Goal: Task Accomplishment & Management: Complete application form

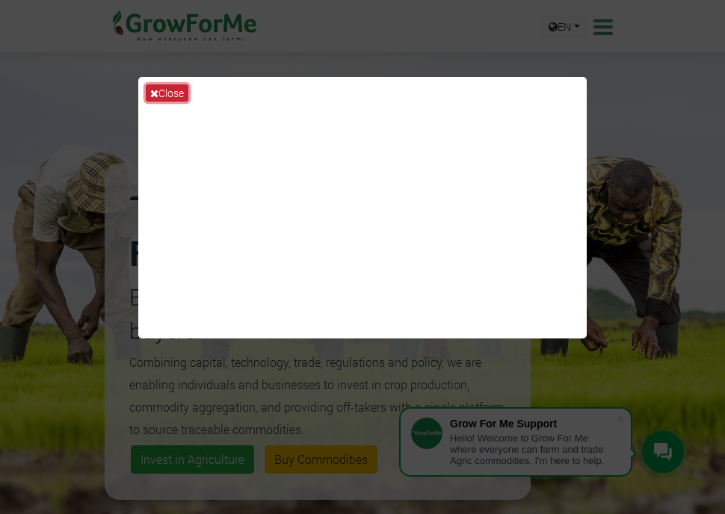
click at [168, 96] on button "Close" at bounding box center [167, 93] width 43 height 17
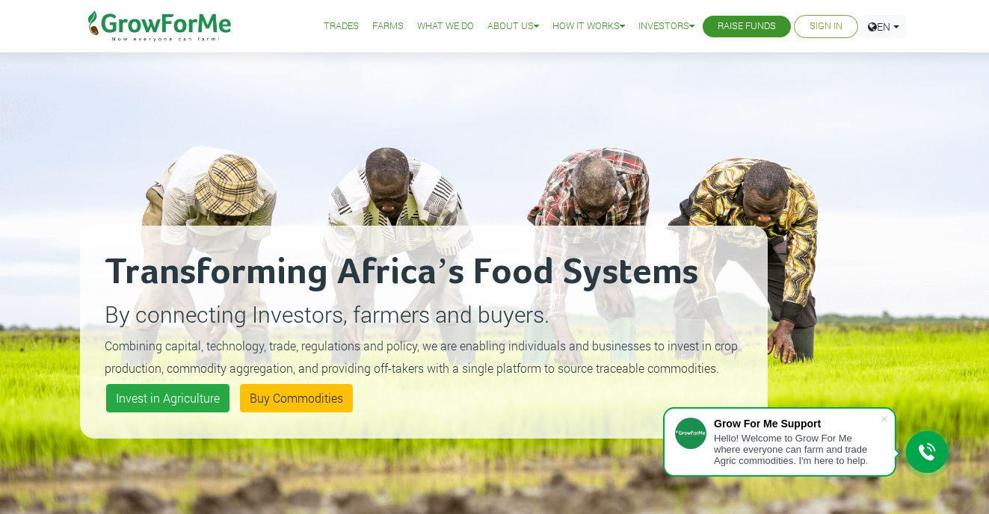
click at [725, 28] on link "Sign In" at bounding box center [826, 27] width 33 height 16
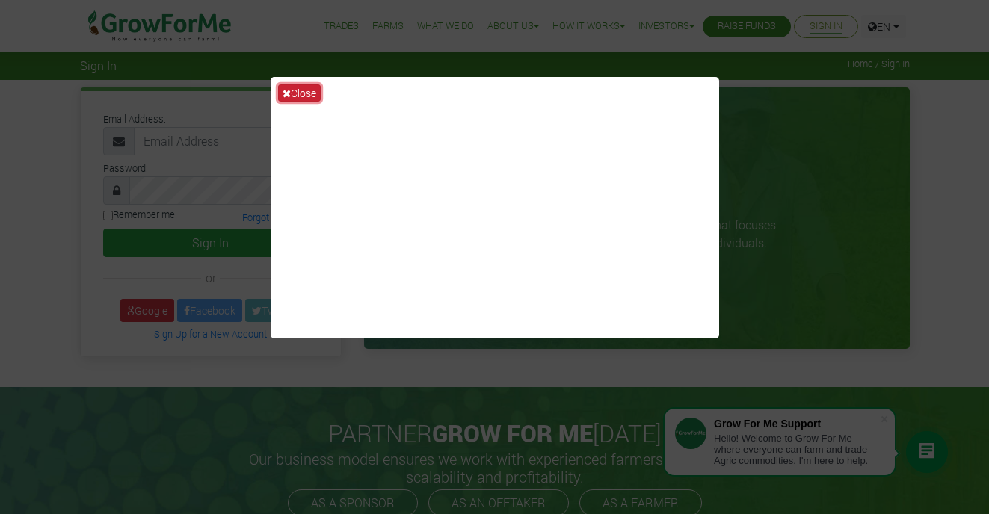
click at [293, 88] on button "Close" at bounding box center [299, 93] width 43 height 17
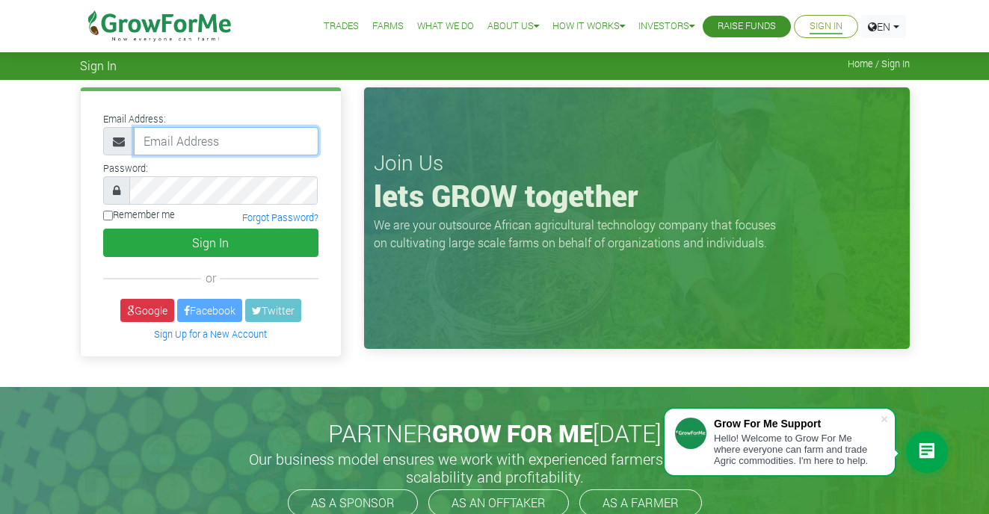
click at [239, 135] on input "email" at bounding box center [226, 141] width 185 height 28
click at [274, 146] on input "email" at bounding box center [226, 141] width 185 height 28
type input "[EMAIL_ADDRESS][DOMAIN_NAME]"
click at [107, 217] on input "Remember me" at bounding box center [108, 216] width 10 height 10
checkbox input "true"
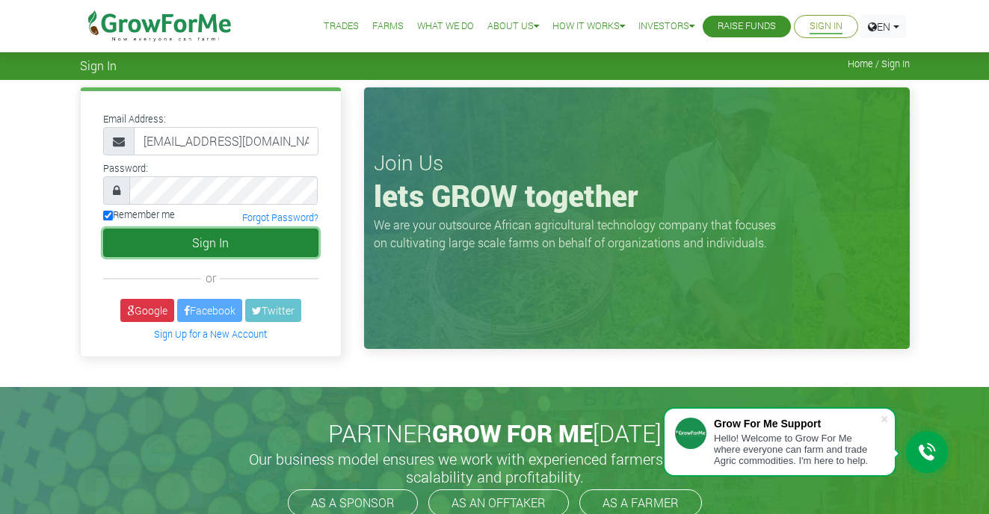
click at [148, 238] on button "Sign In" at bounding box center [210, 243] width 215 height 28
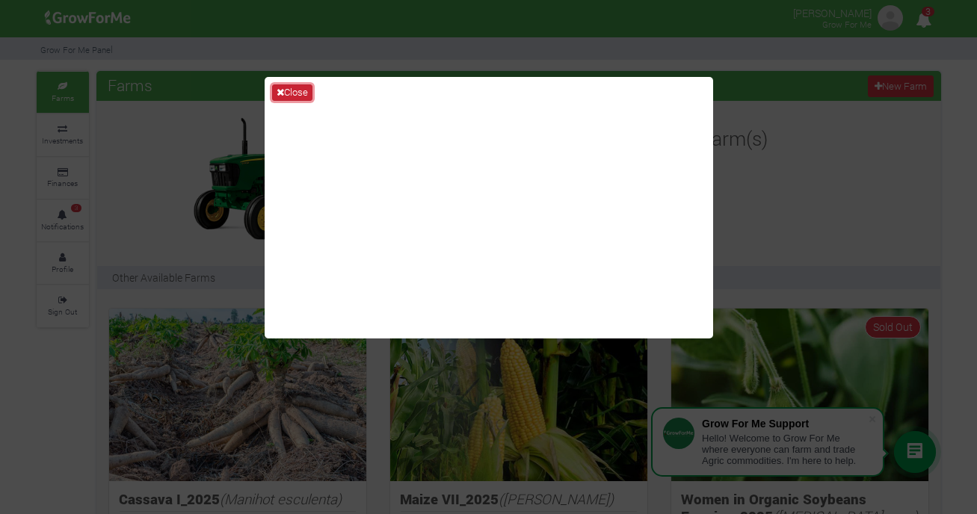
click at [299, 93] on button "Close" at bounding box center [292, 93] width 40 height 16
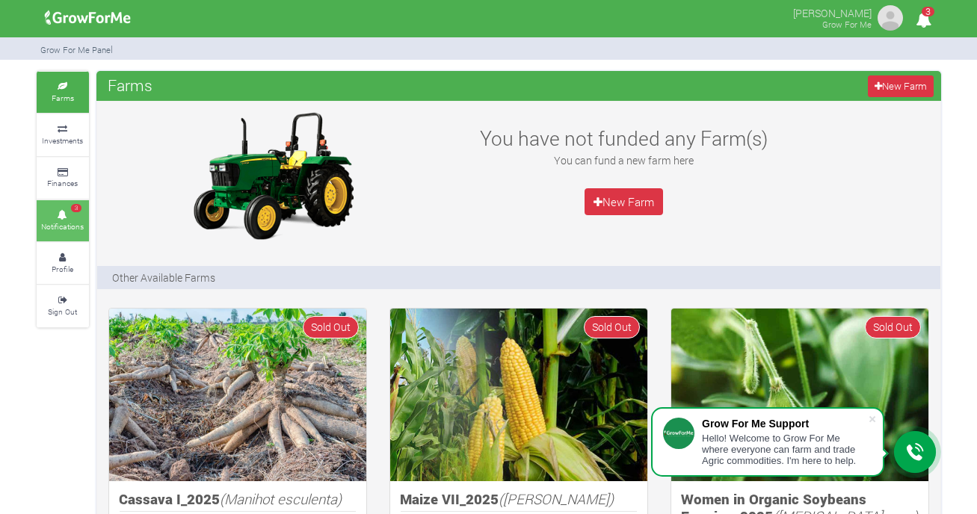
click at [71, 204] on span "3" at bounding box center [76, 208] width 10 height 9
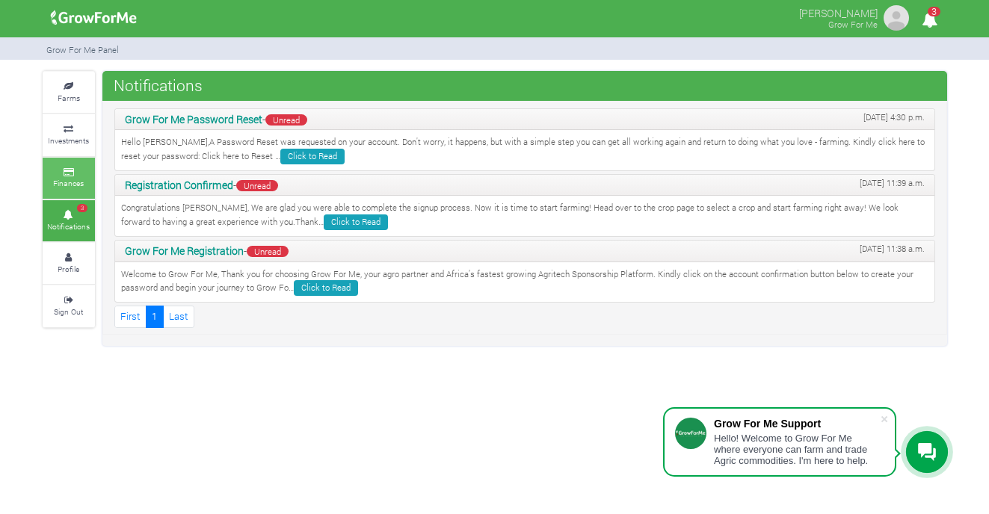
click at [72, 169] on icon at bounding box center [68, 172] width 45 height 7
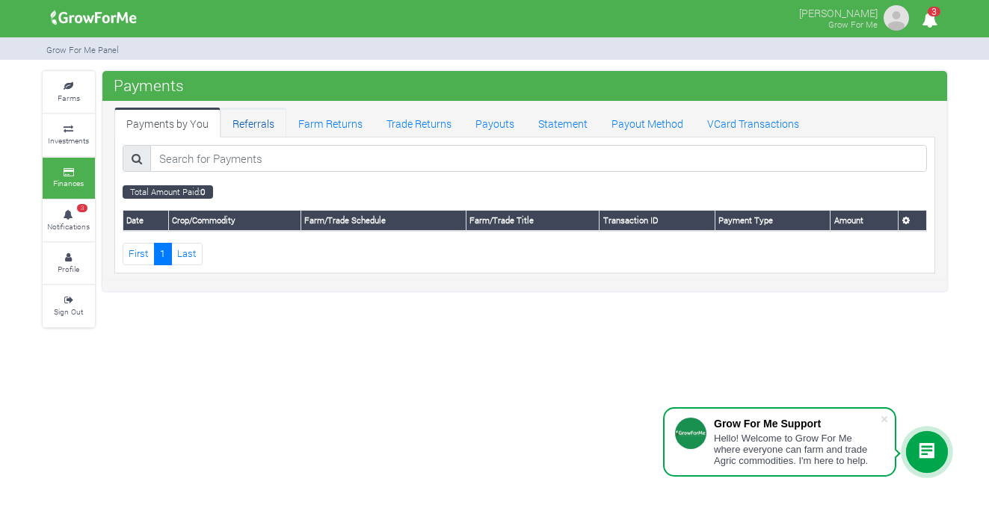
click at [250, 132] on link "Referrals" at bounding box center [254, 123] width 66 height 30
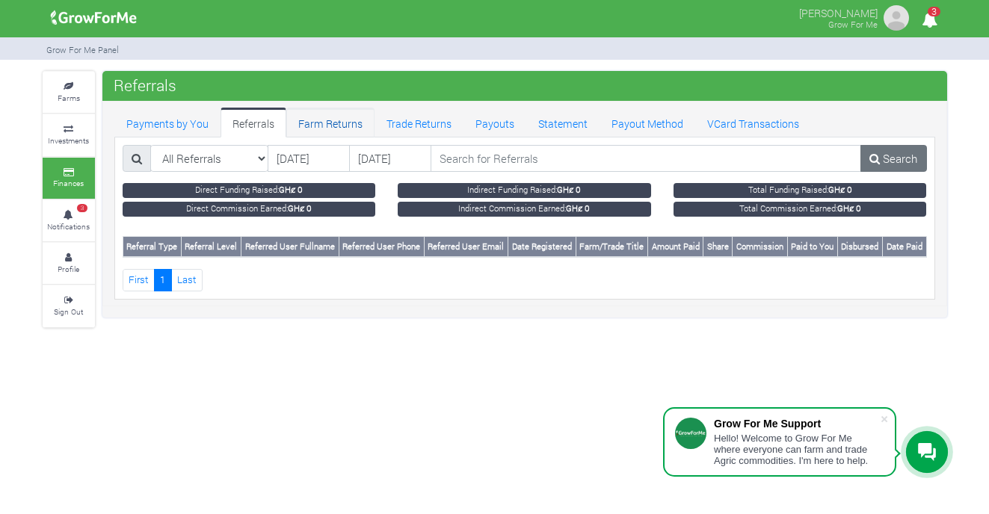
click at [330, 124] on link "Farm Returns" at bounding box center [330, 123] width 88 height 30
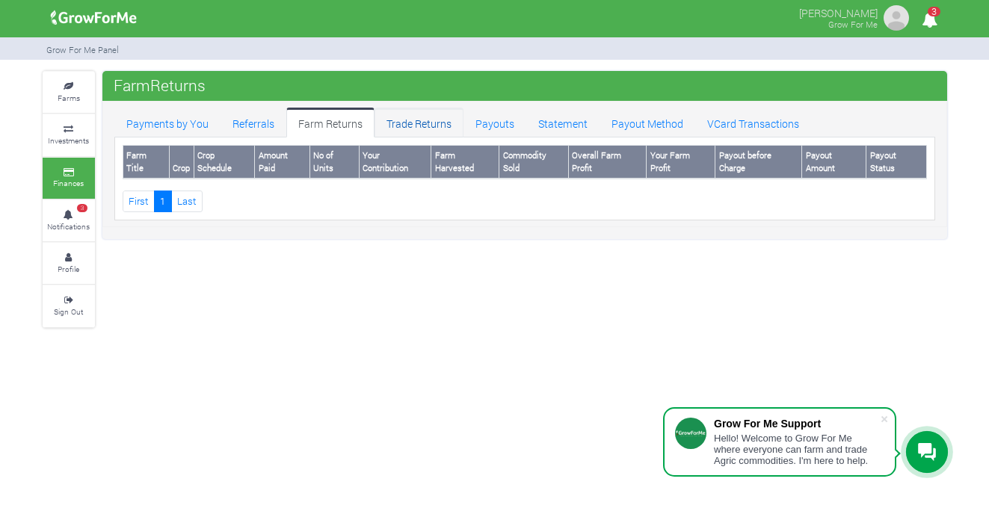
click at [409, 123] on link "Trade Returns" at bounding box center [419, 123] width 89 height 30
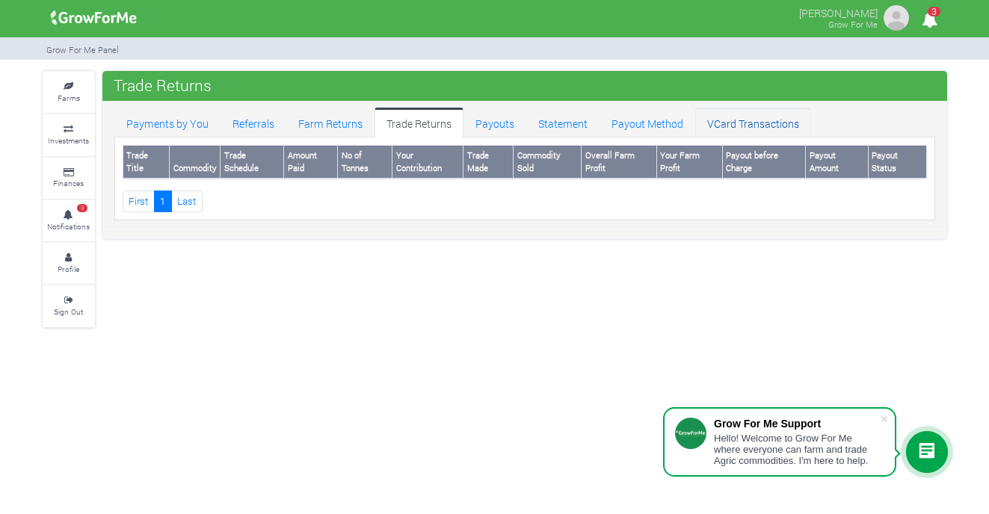
click at [768, 120] on link "VCard Transactions" at bounding box center [753, 123] width 116 height 30
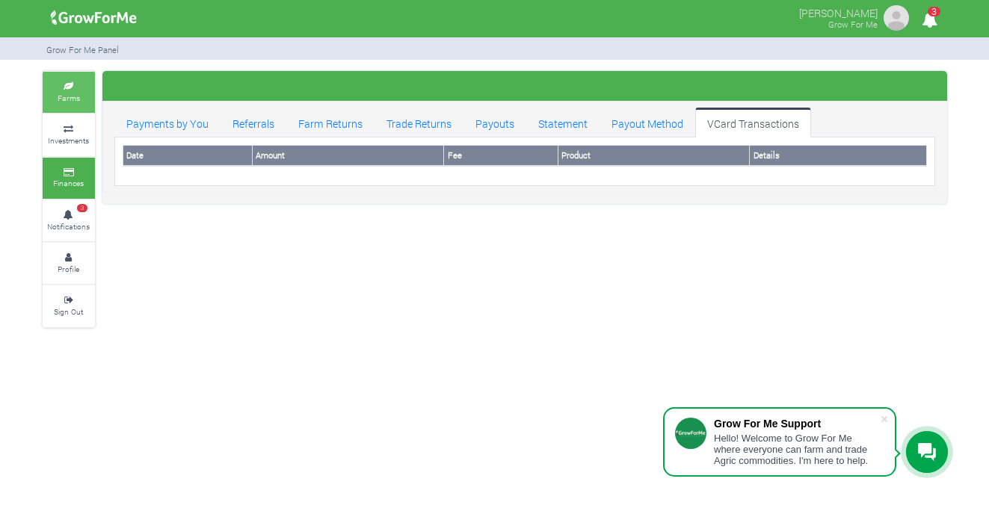
click at [68, 83] on icon at bounding box center [68, 86] width 45 height 7
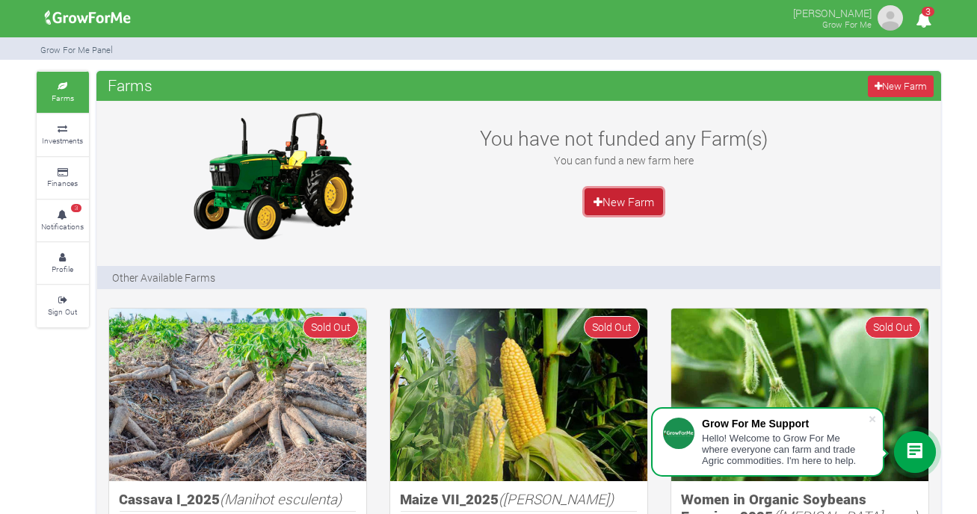
click at [613, 205] on link "New Farm" at bounding box center [624, 201] width 79 height 27
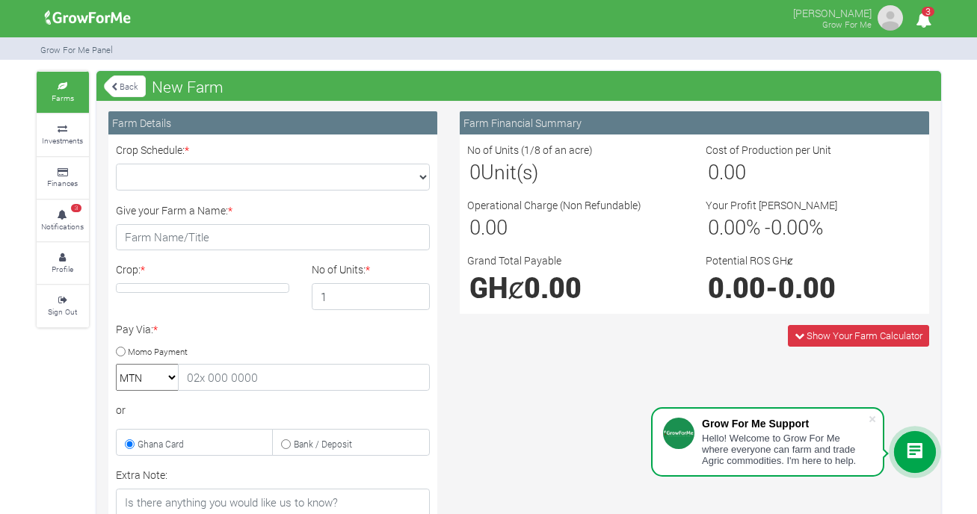
click at [176, 381] on select "MTN Telecel Airtel Tigo" at bounding box center [147, 377] width 63 height 27
click at [116, 364] on select "MTN Telecel Airtel Tigo" at bounding box center [147, 377] width 63 height 27
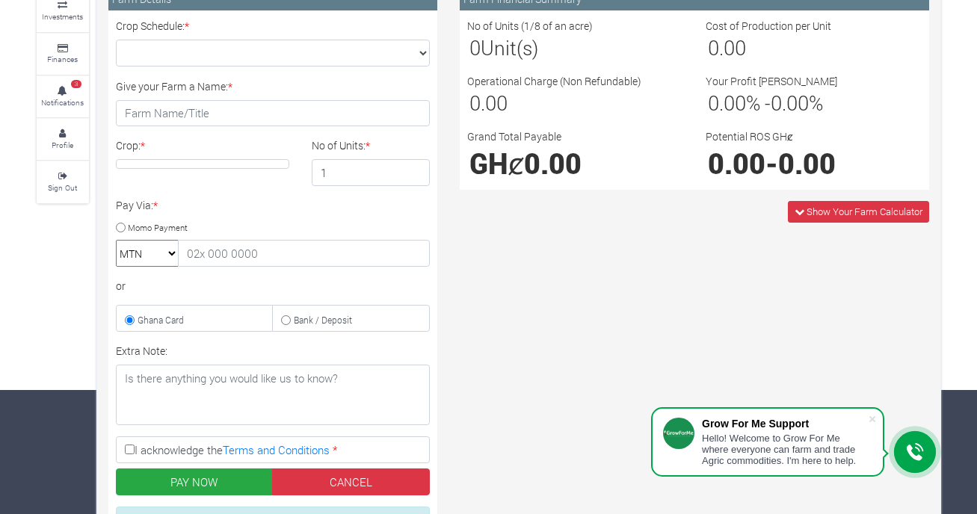
scroll to position [72, 0]
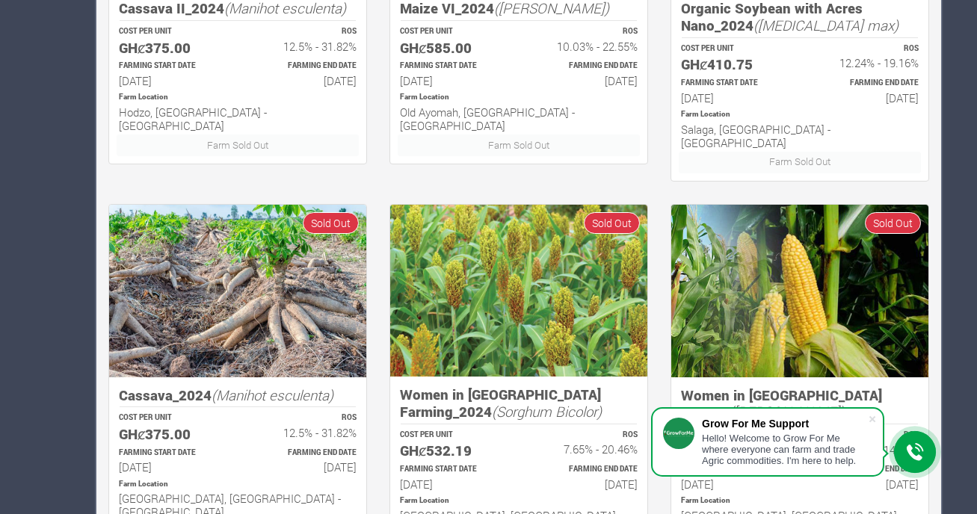
scroll to position [901, 0]
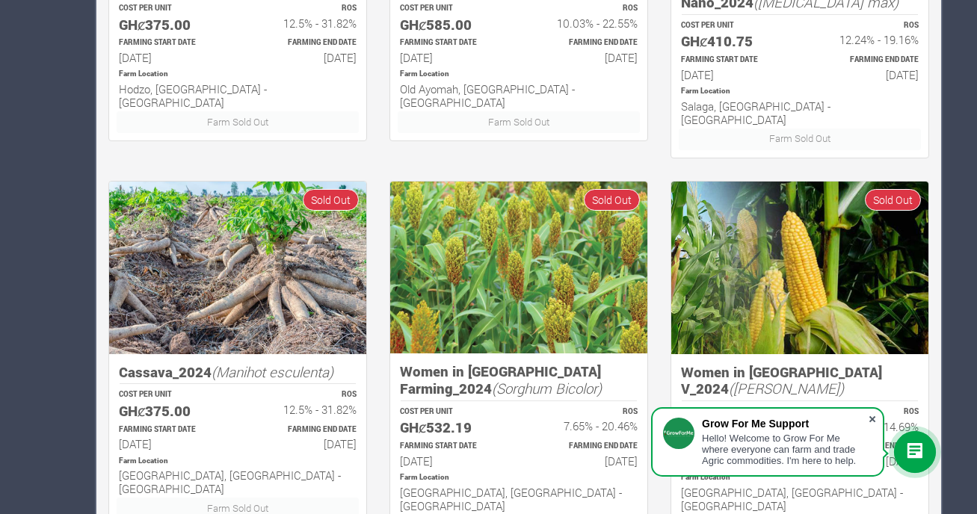
click at [873, 415] on span at bounding box center [872, 419] width 15 height 15
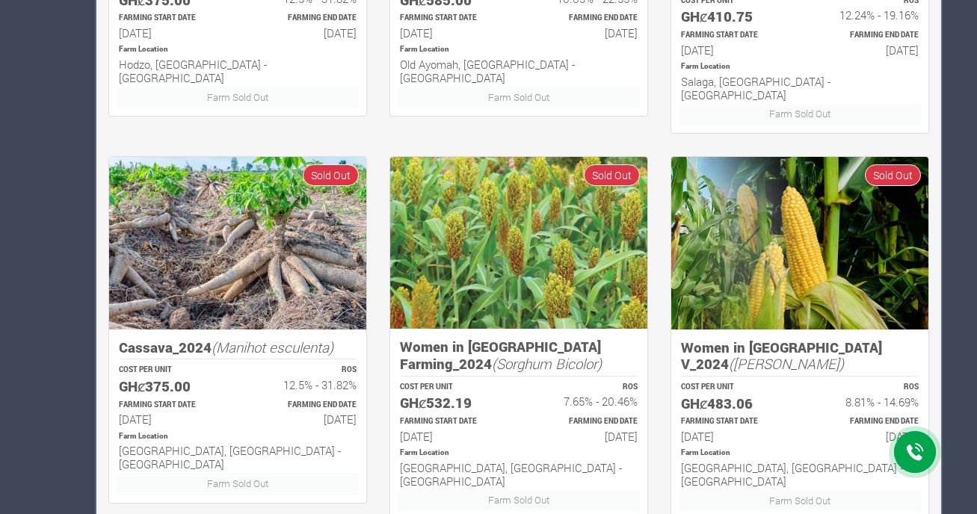
scroll to position [883, 0]
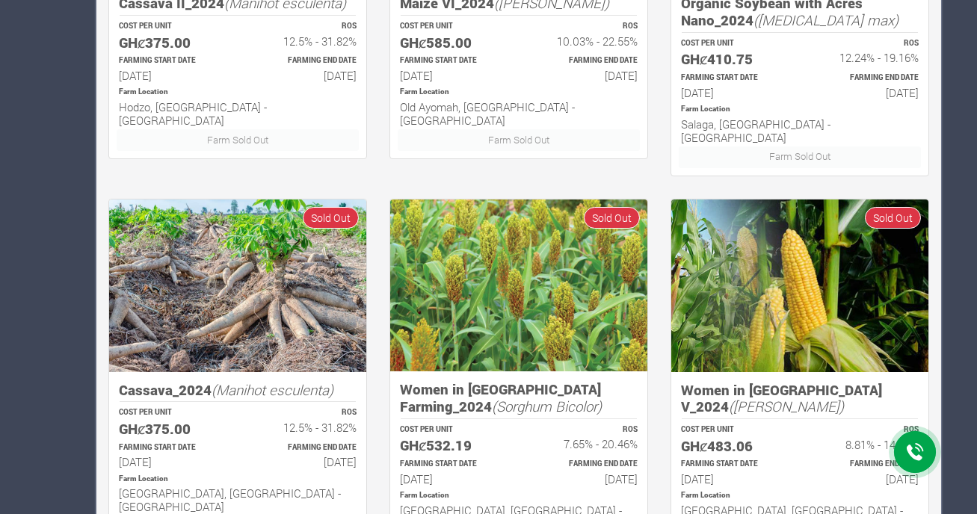
click at [583, 315] on img at bounding box center [518, 286] width 257 height 172
click at [544, 287] on img at bounding box center [518, 286] width 257 height 172
click at [608, 207] on span "Sold Out" at bounding box center [612, 218] width 56 height 22
click at [544, 227] on img at bounding box center [518, 286] width 257 height 172
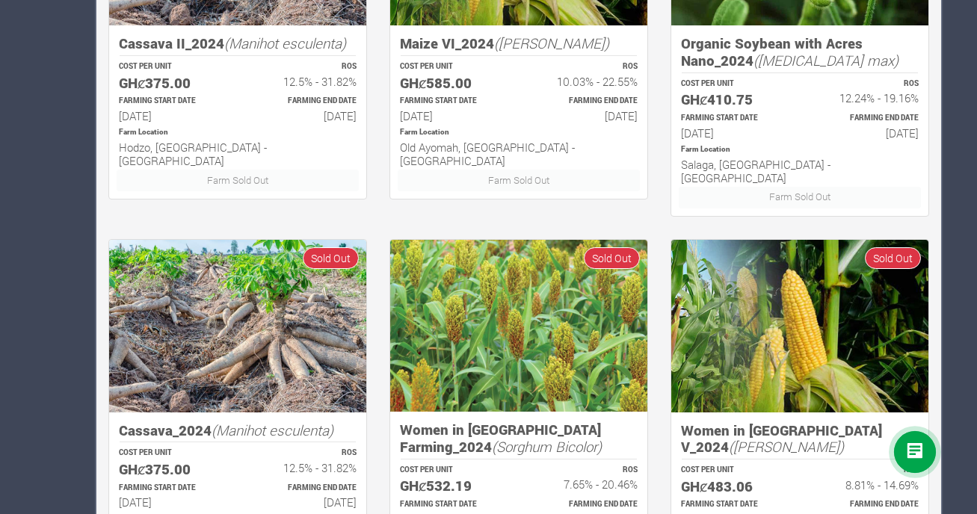
scroll to position [962, 0]
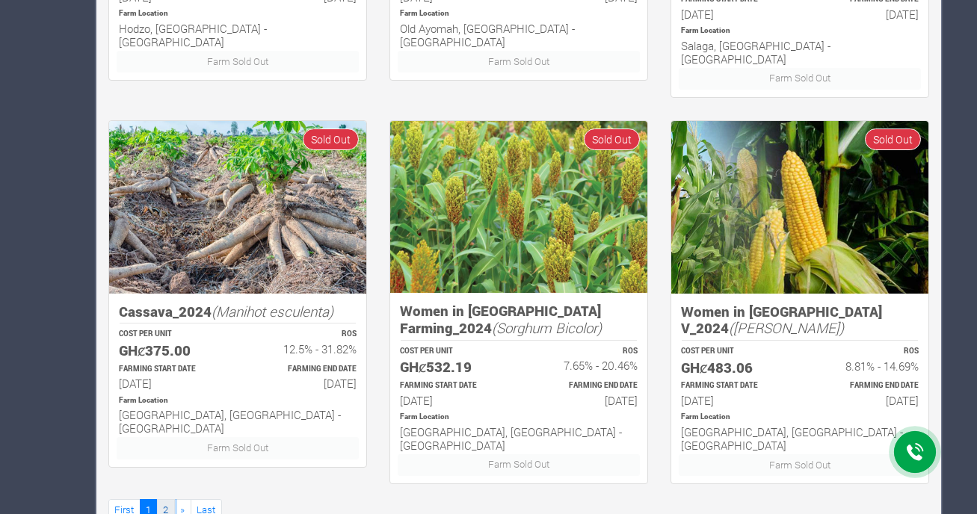
click at [165, 500] on link "2" at bounding box center [166, 511] width 18 height 22
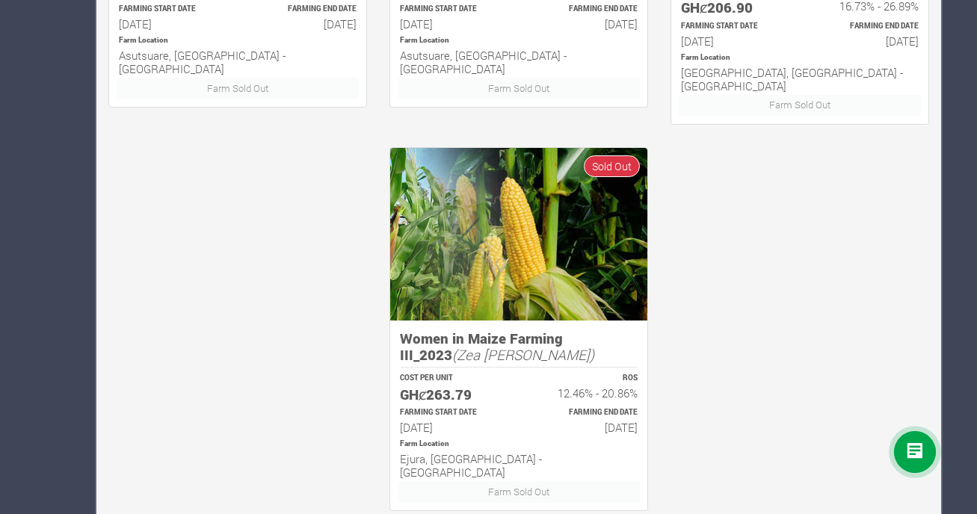
scroll to position [962, 0]
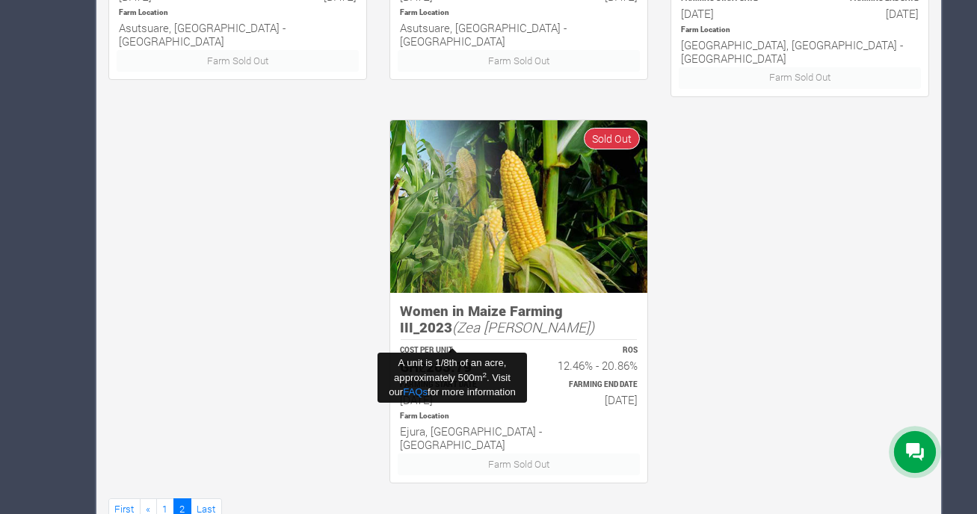
click at [451, 359] on h5 "GHȼ263.79" at bounding box center [452, 367] width 105 height 17
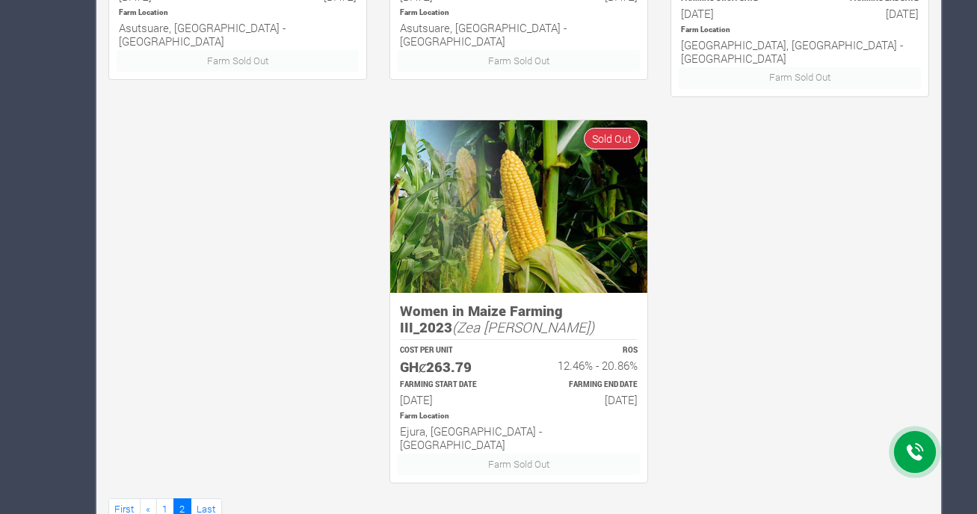
click at [506, 454] on div "Farm Sold Out" at bounding box center [519, 465] width 265 height 22
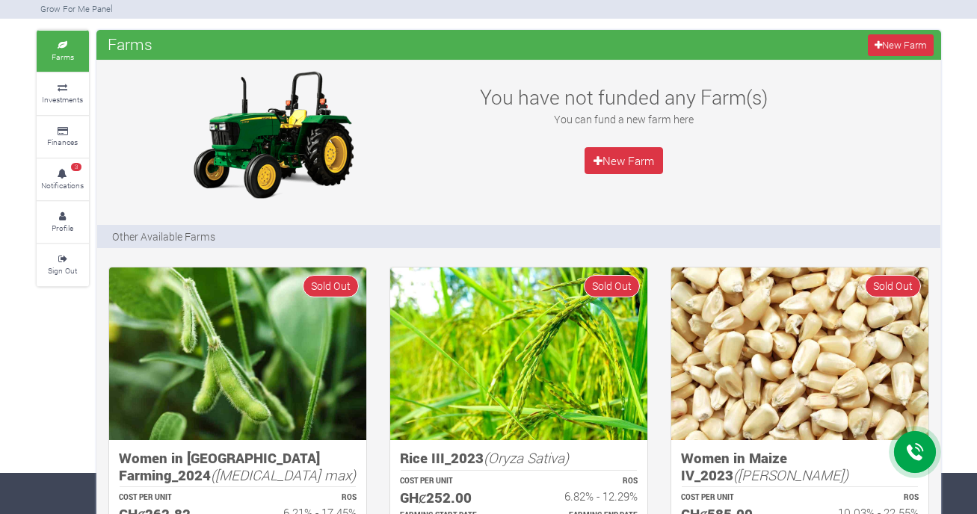
scroll to position [0, 0]
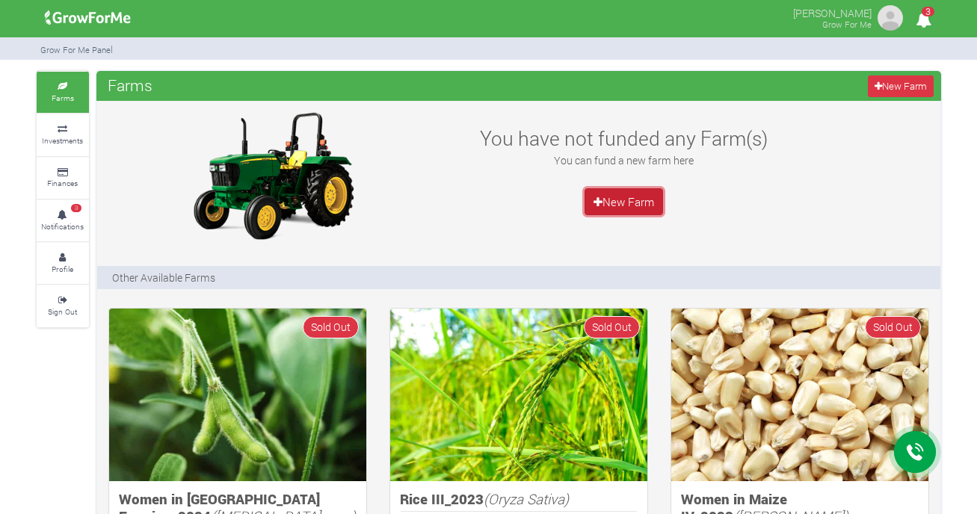
click at [613, 206] on link "New Farm" at bounding box center [624, 201] width 79 height 27
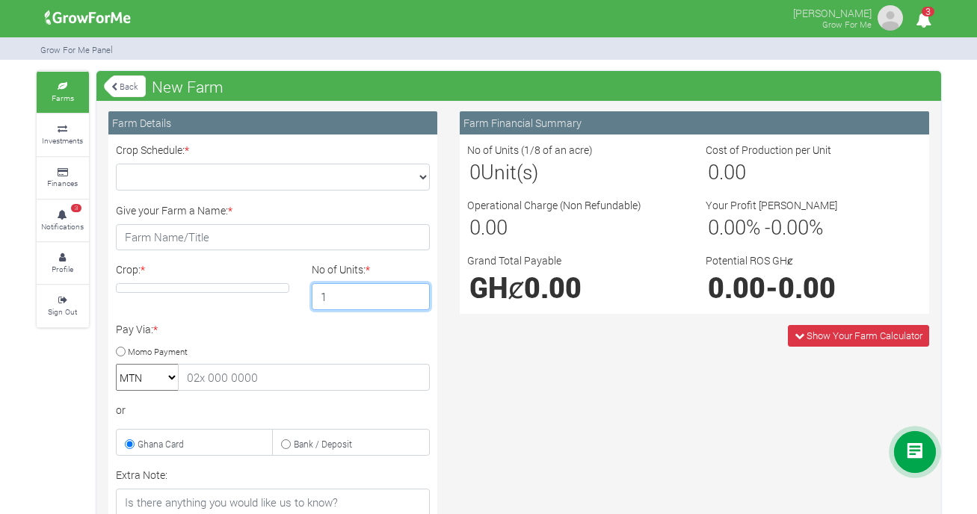
click at [378, 297] on input "1" at bounding box center [371, 296] width 118 height 27
type input "5"
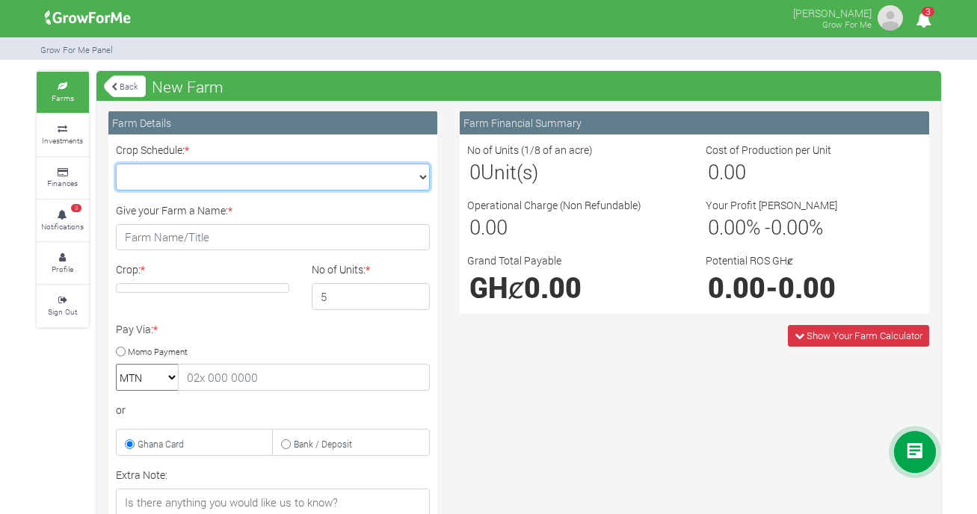
click at [375, 188] on select "Crop Schedule: *" at bounding box center [273, 177] width 314 height 27
click at [116, 164] on select "Crop Schedule: *" at bounding box center [273, 177] width 314 height 27
click at [391, 175] on select "Crop Schedule: *" at bounding box center [273, 177] width 314 height 27
click at [116, 164] on select "Crop Schedule: *" at bounding box center [273, 177] width 314 height 27
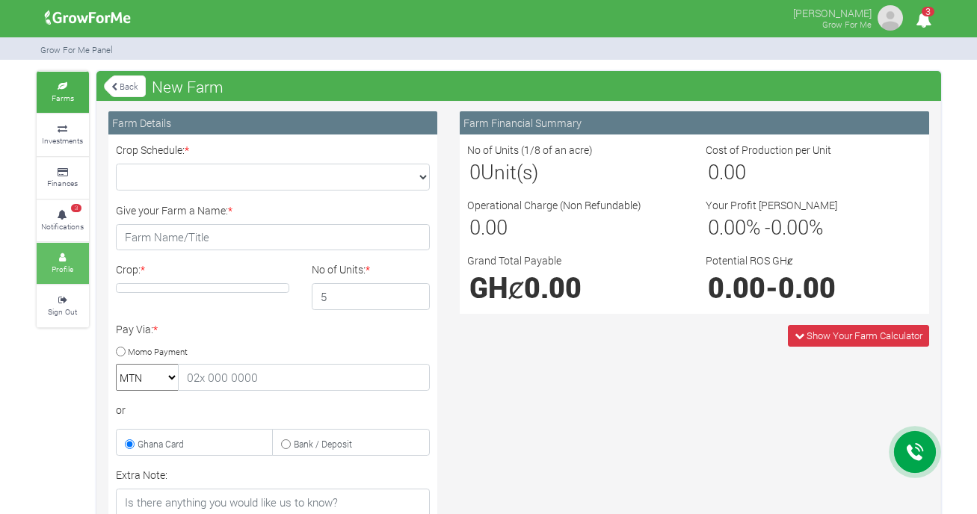
click at [61, 256] on icon at bounding box center [62, 257] width 45 height 7
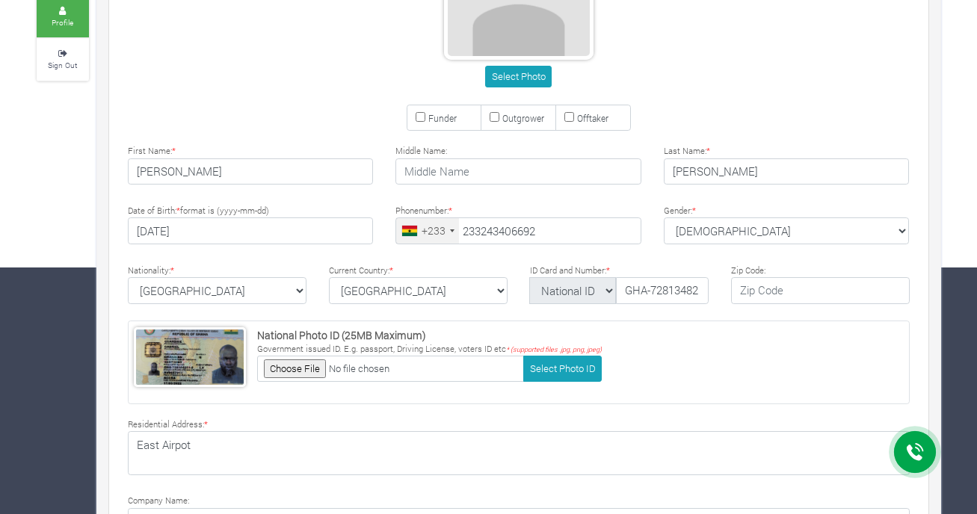
scroll to position [402, 0]
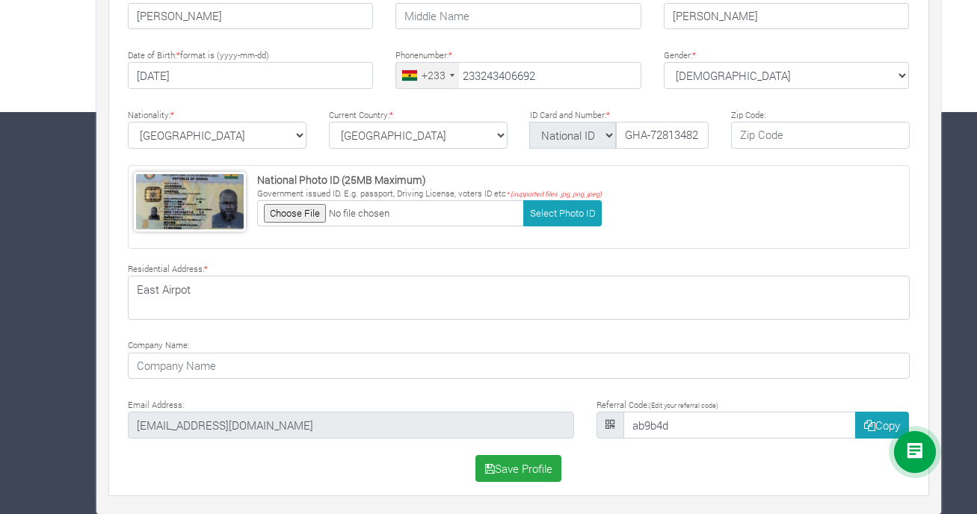
type input "24 340 6692"
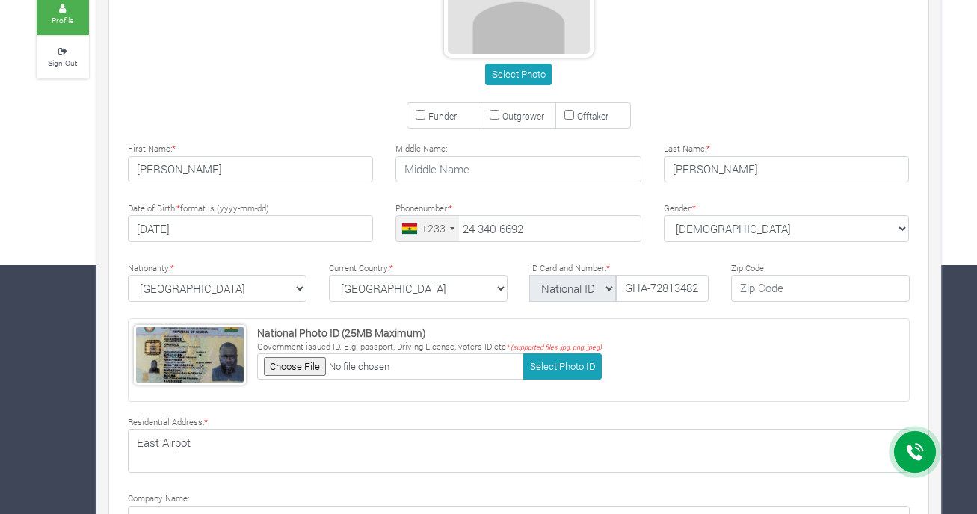
scroll to position [0, 0]
